Goal: Task Accomplishment & Management: Manage account settings

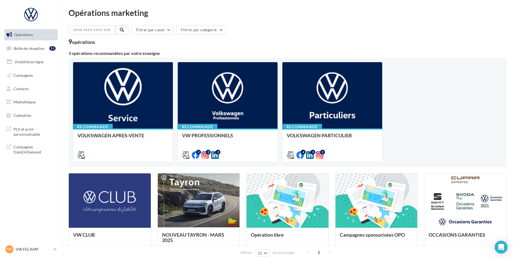
click at [35, 56] on ul "Opérations Boîte de réception 31 Visibilité en ligne Campagnes Contacts Médiath…" at bounding box center [31, 75] width 58 height 96
click at [37, 50] on span "Boîte de réception" at bounding box center [29, 48] width 31 height 5
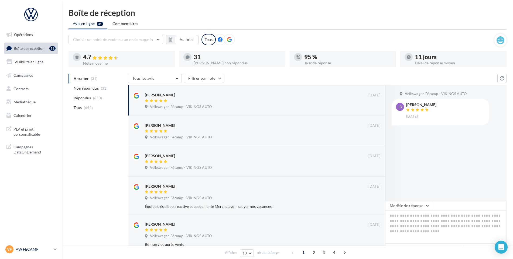
click at [23, 251] on p "VW FECAMP" at bounding box center [34, 249] width 36 height 5
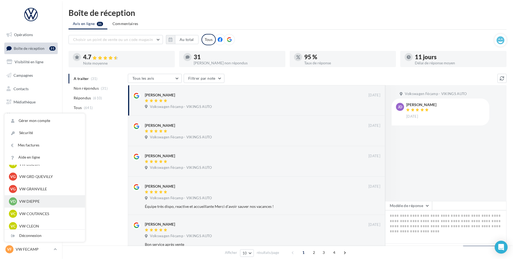
scroll to position [108, 0]
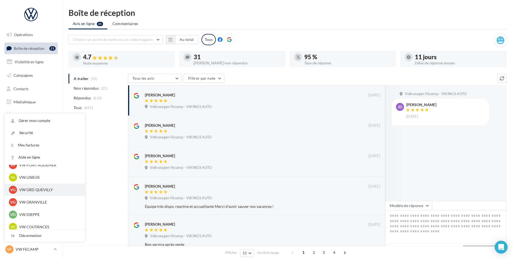
click at [43, 189] on p "VW GRD QUEVILLY" at bounding box center [48, 189] width 59 height 5
